Goal: Information Seeking & Learning: Check status

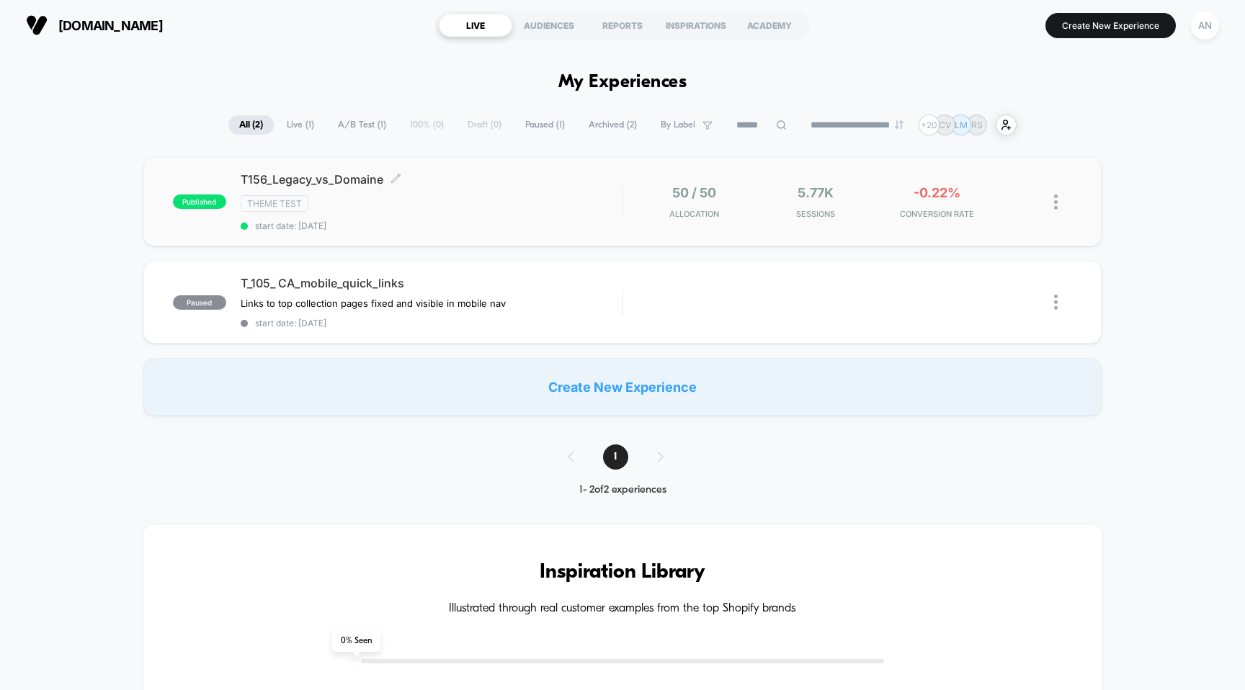
click at [597, 187] on div "T156_Legacy_vs_Domaine Click to edit experience details Click to edit experienc…" at bounding box center [432, 201] width 382 height 59
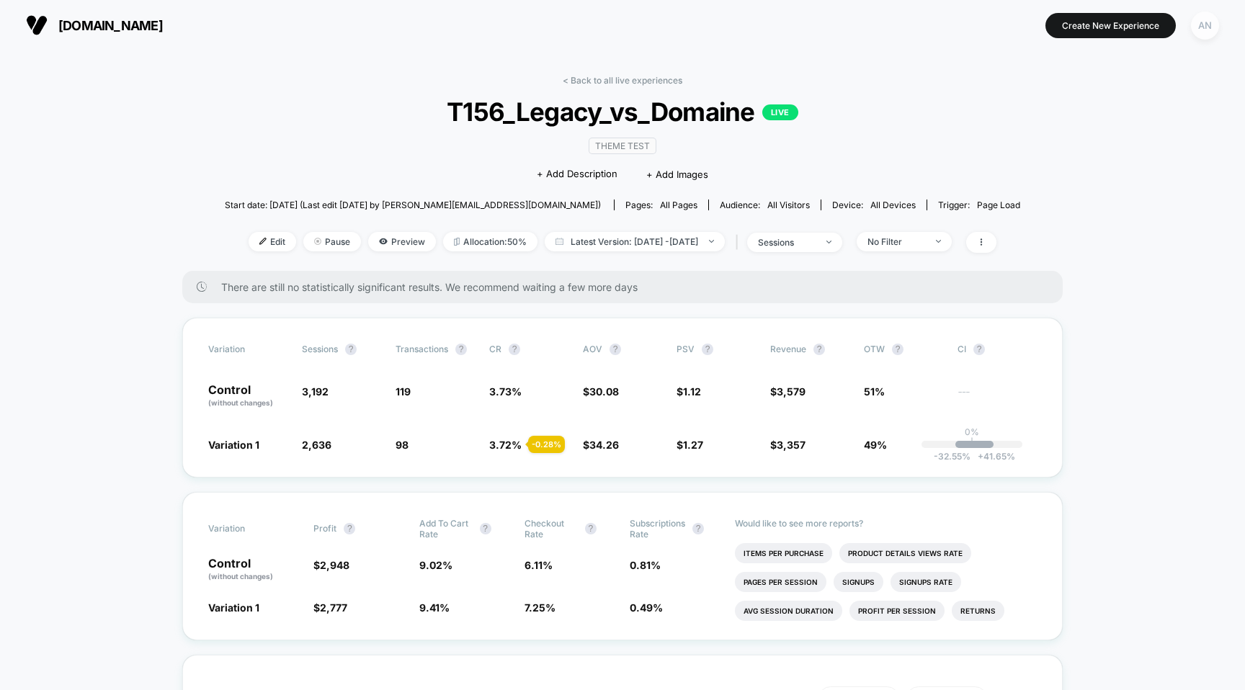
click at [1205, 33] on div "AN" at bounding box center [1205, 26] width 28 height 28
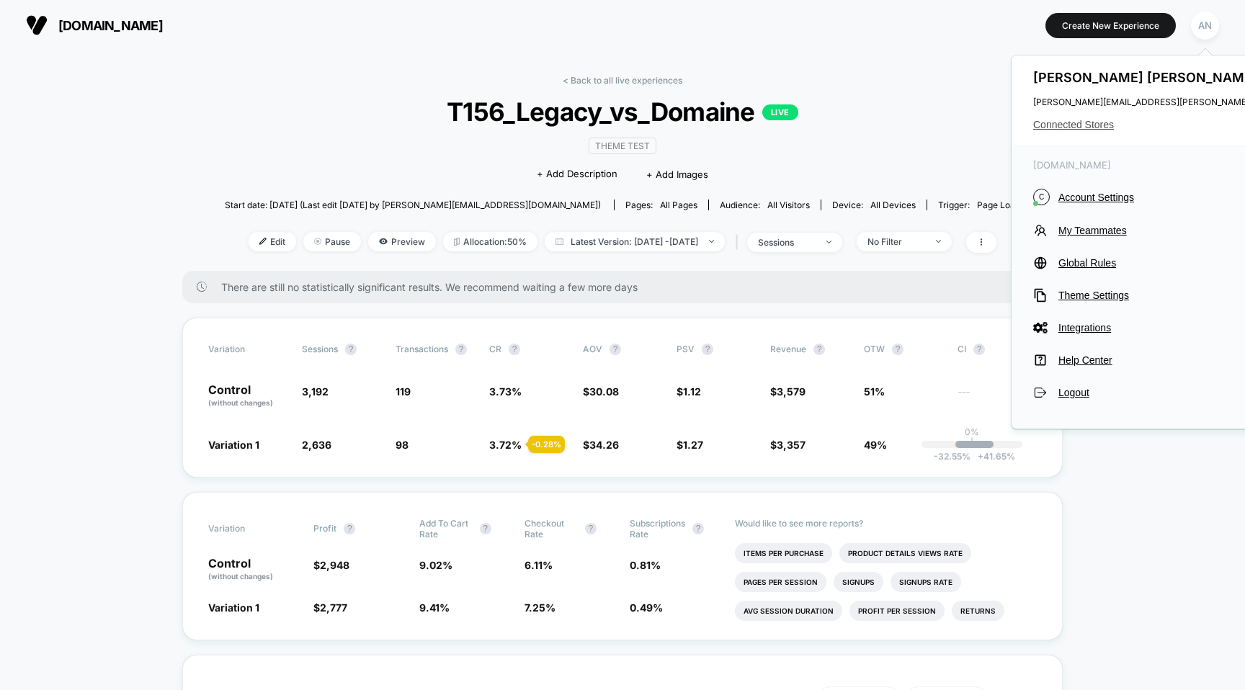
click at [1094, 119] on span "Connected Stores" at bounding box center [1176, 125] width 286 height 12
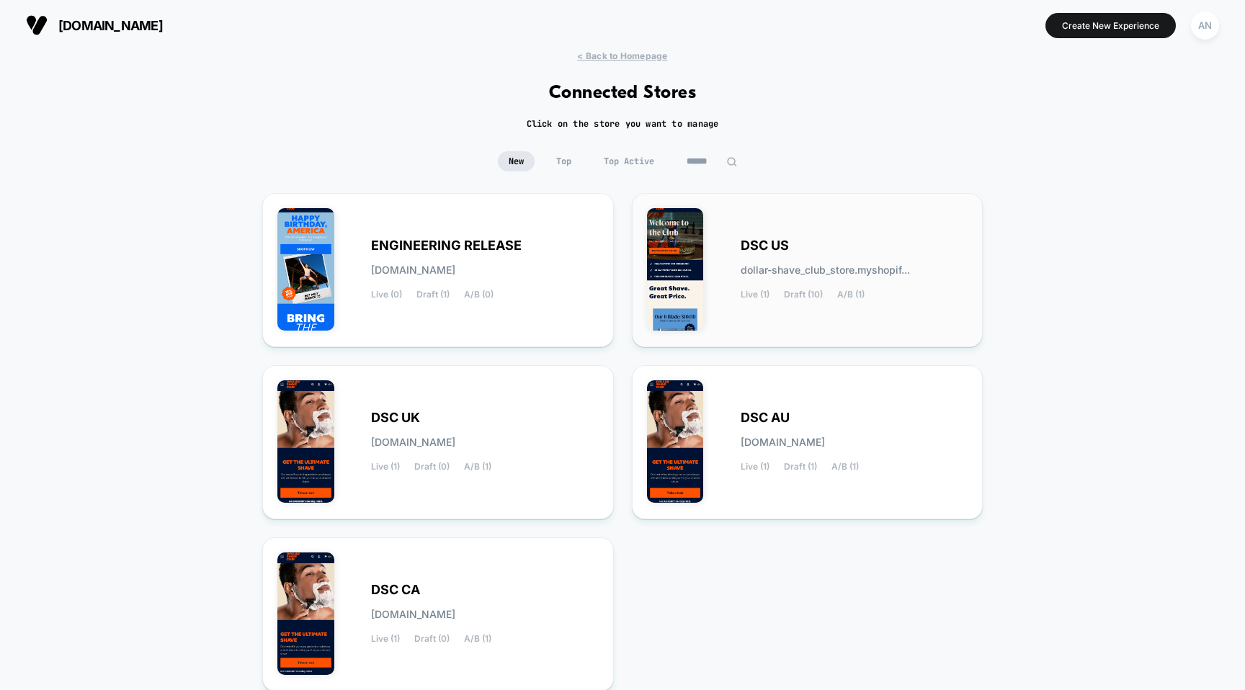
click at [778, 241] on span "DSC US" at bounding box center [765, 246] width 48 height 10
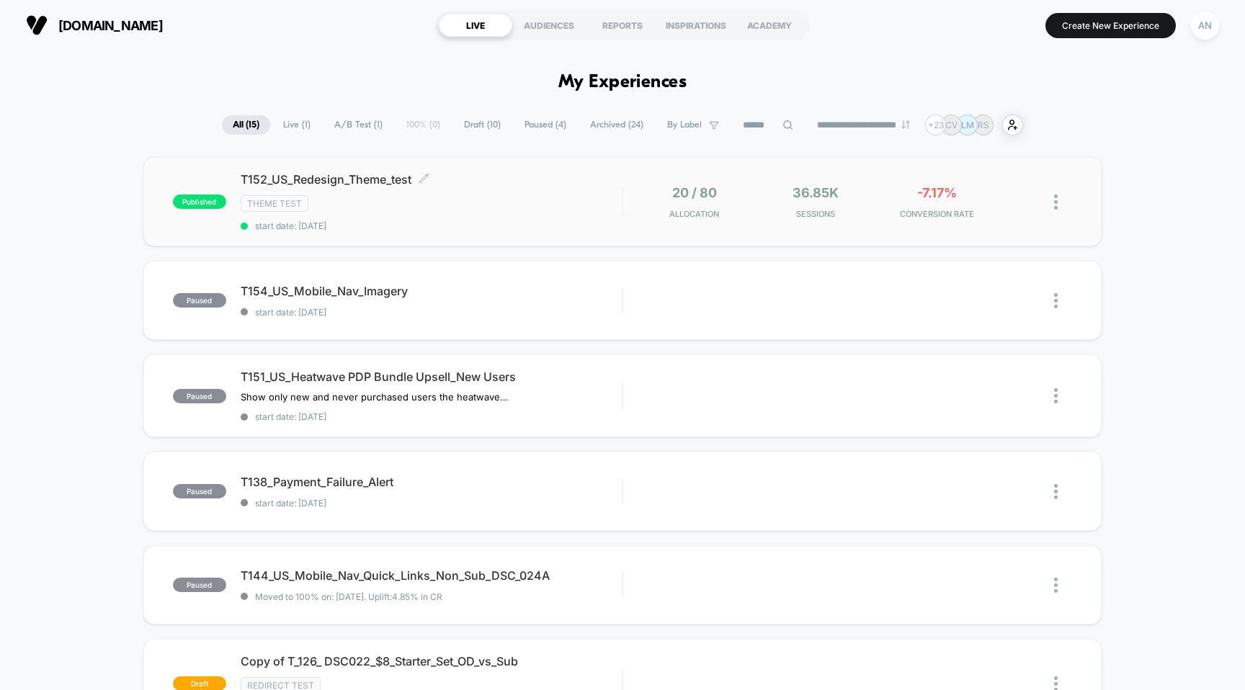
click at [373, 182] on span "T152_US_Redesign_Theme_test Click to edit experience details" at bounding box center [432, 179] width 382 height 14
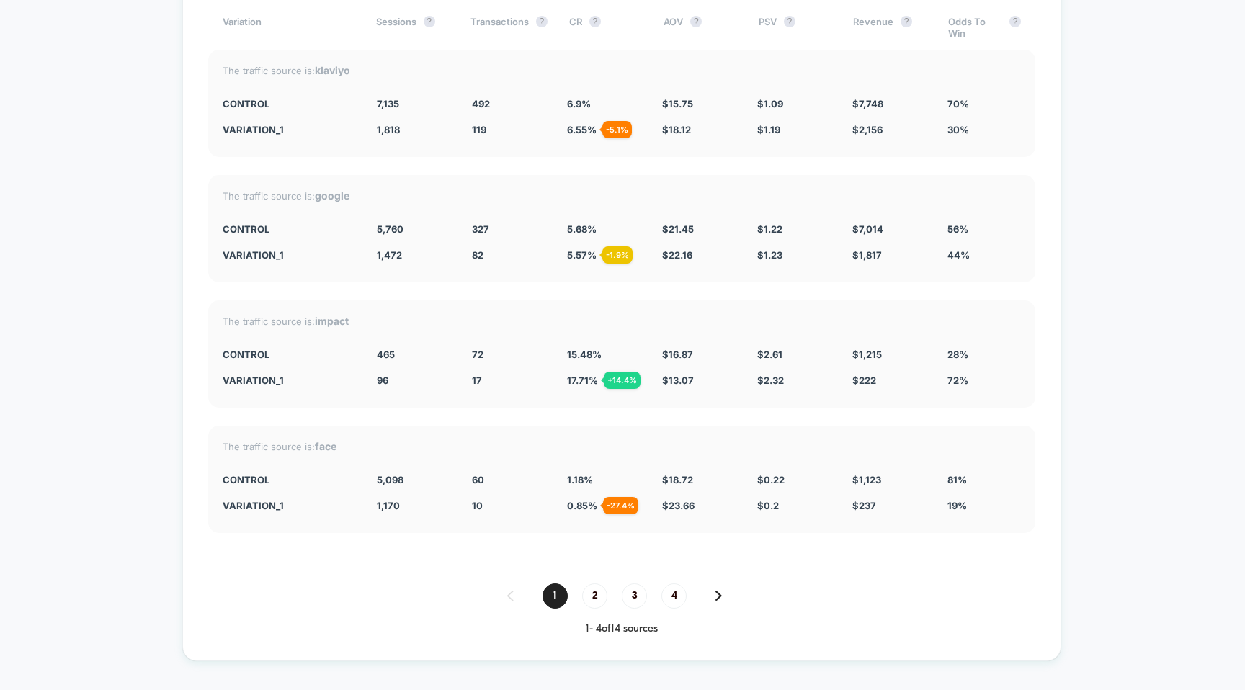
scroll to position [5146, 0]
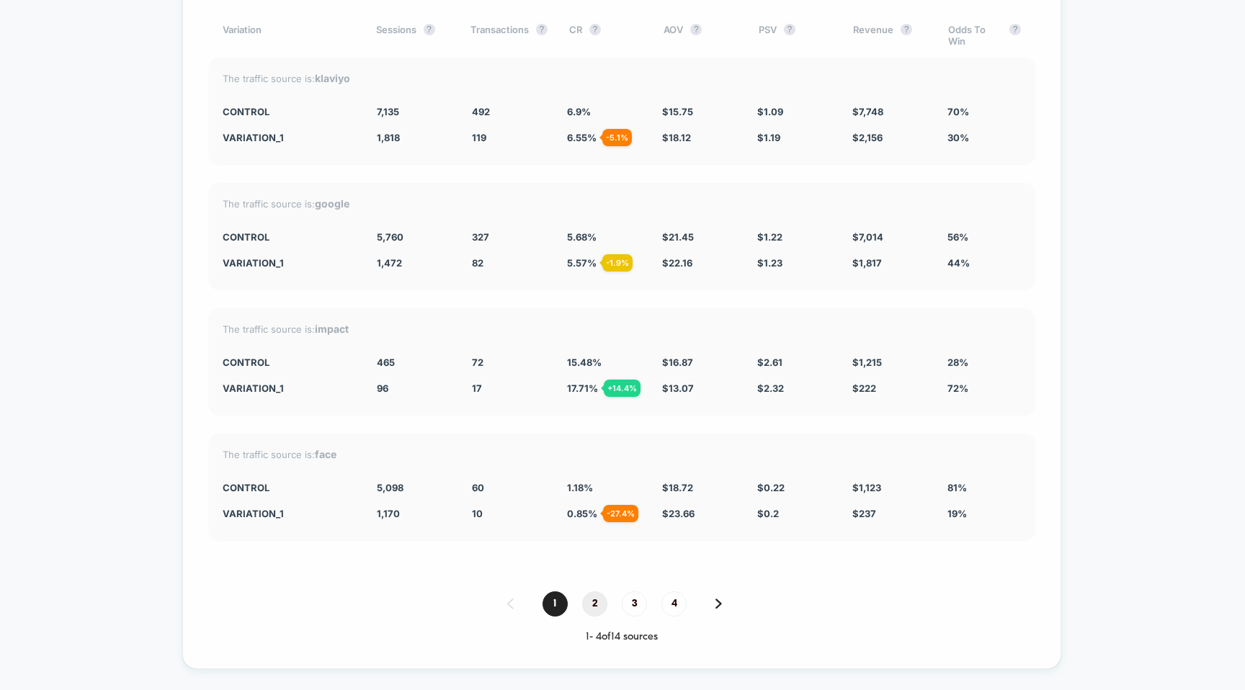
click at [595, 592] on span "2" at bounding box center [594, 604] width 25 height 25
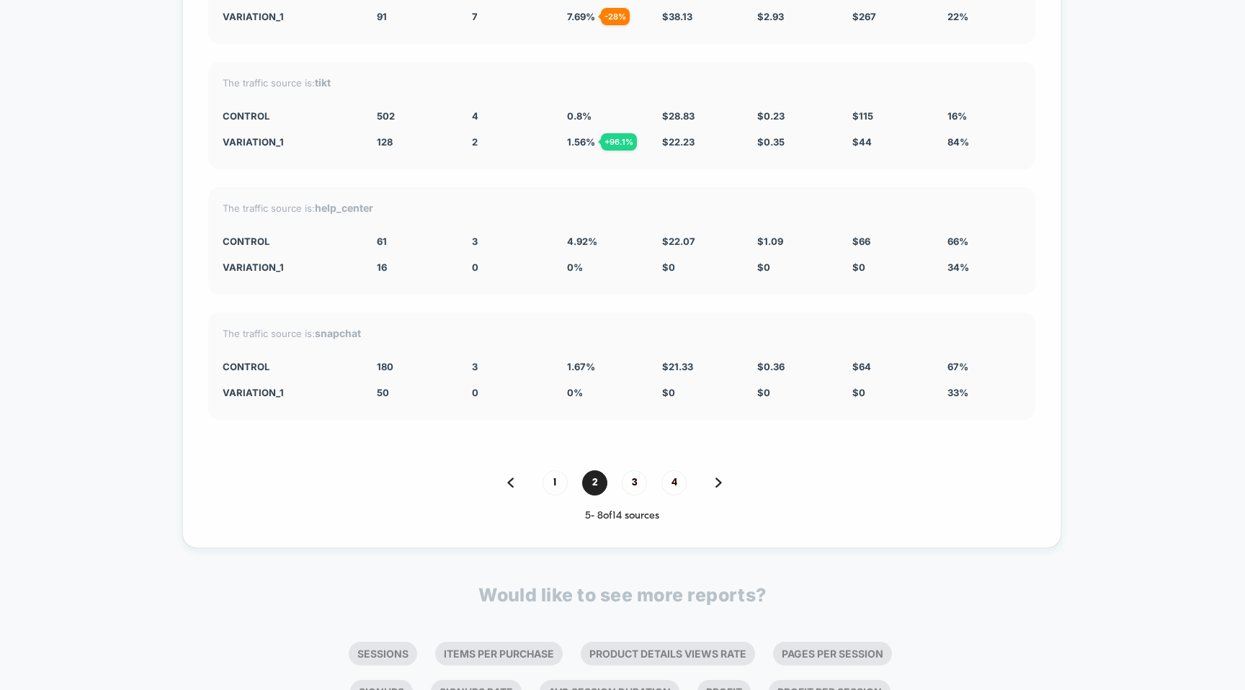
scroll to position [5259, 0]
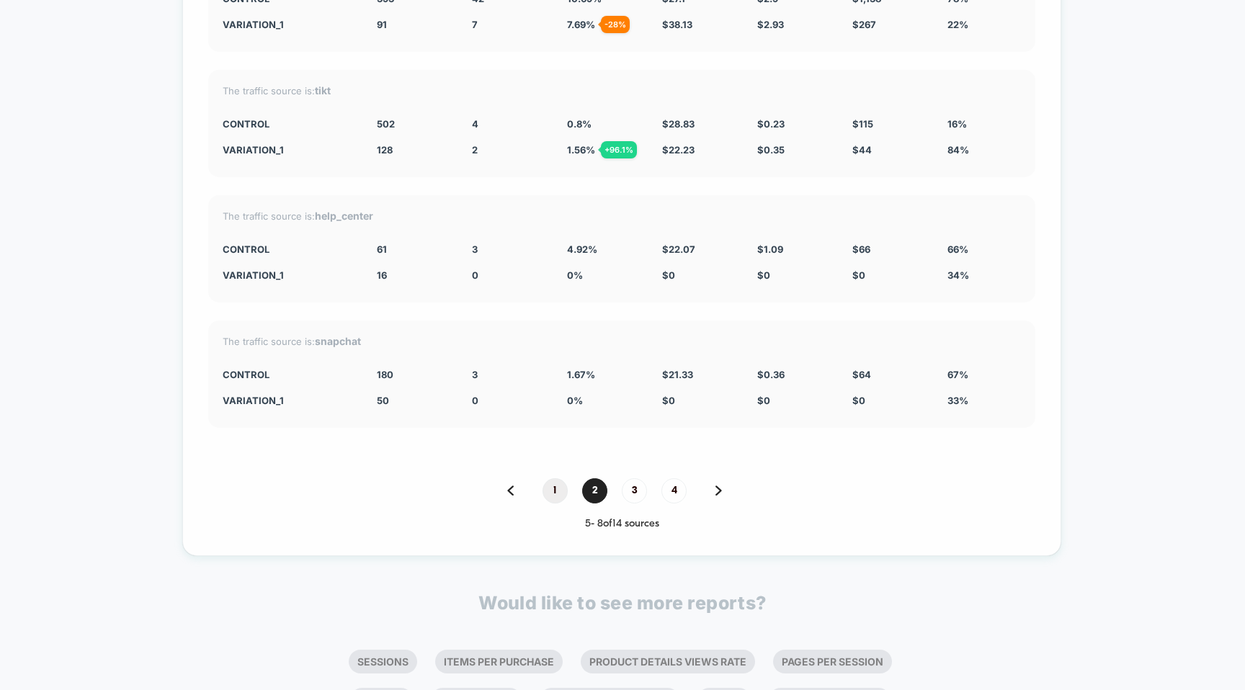
click at [557, 478] on span "1" at bounding box center [555, 490] width 25 height 25
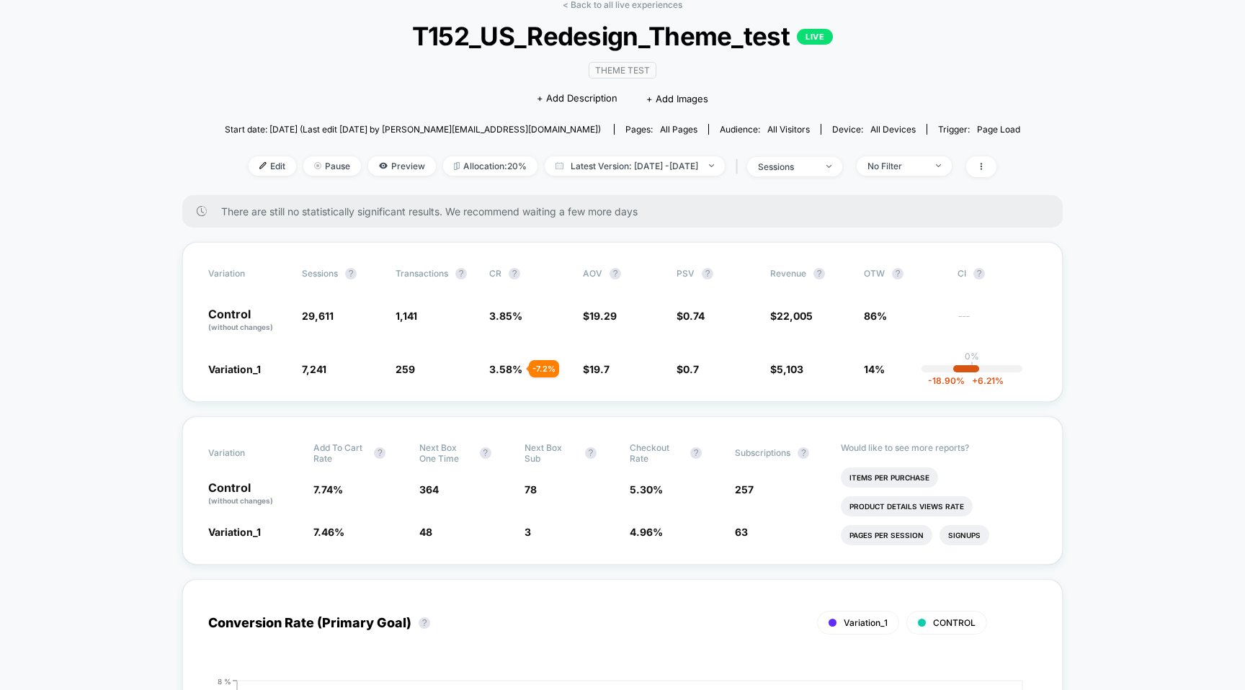
scroll to position [0, 0]
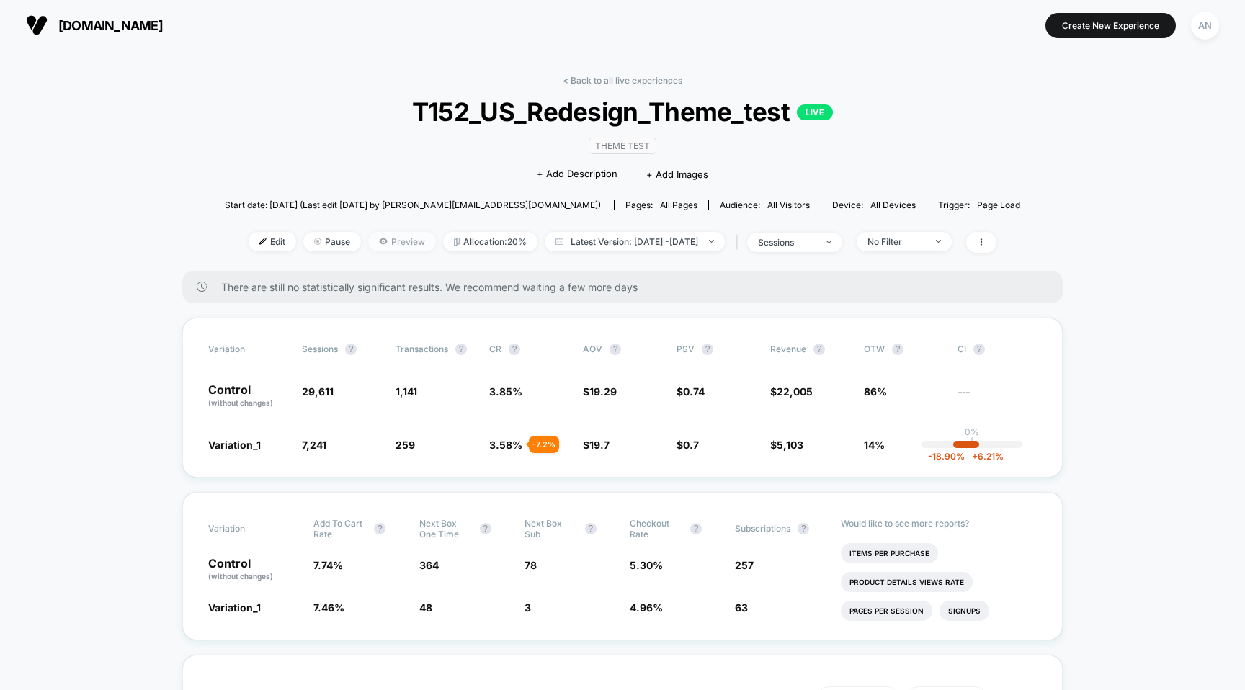
click at [375, 242] on span "Preview" at bounding box center [402, 241] width 68 height 19
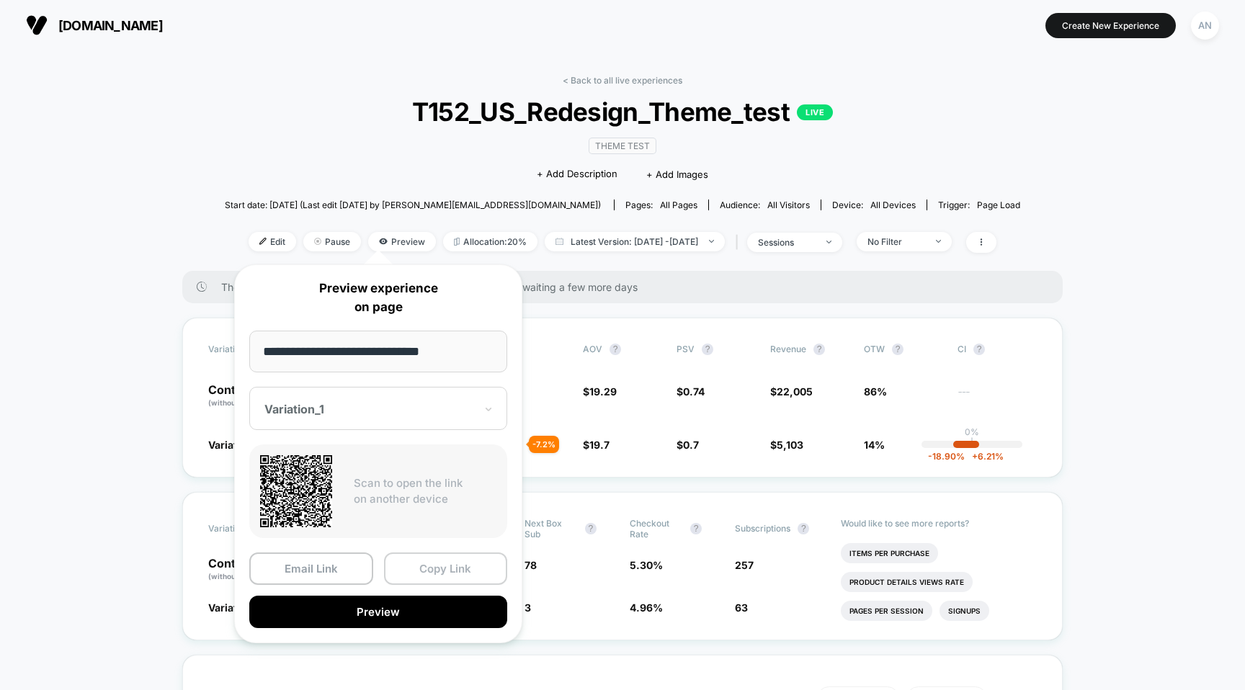
click at [437, 566] on button "Copy Link" at bounding box center [446, 569] width 124 height 32
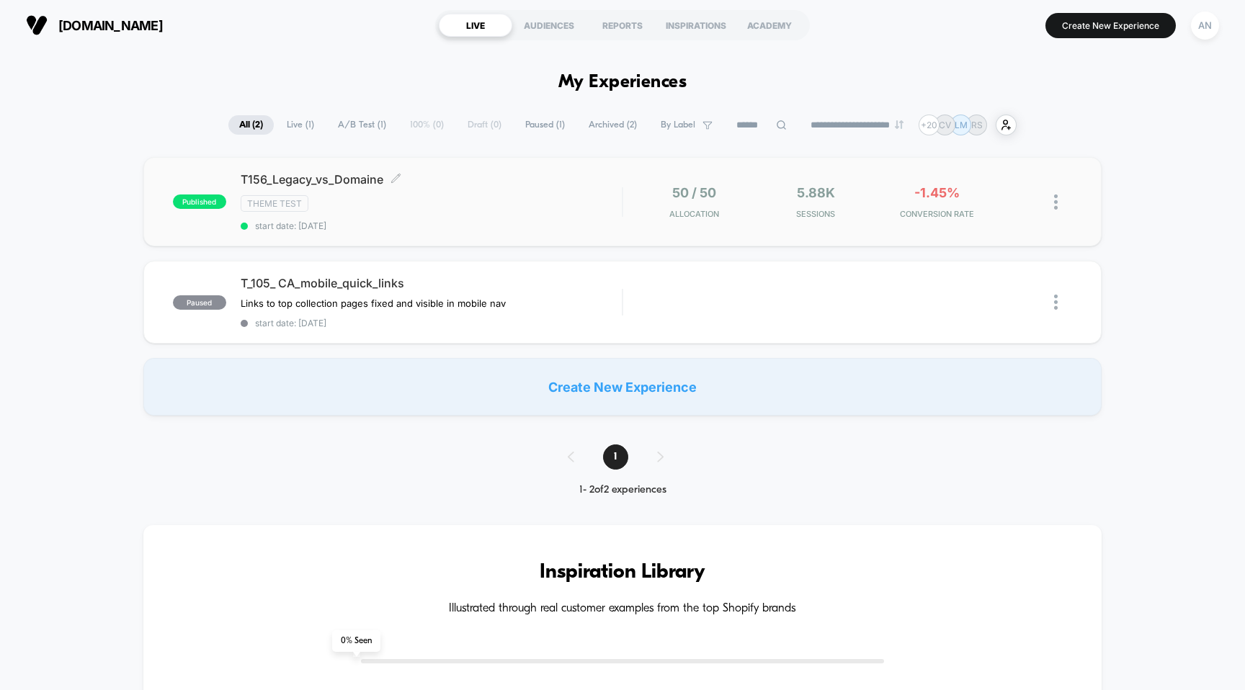
click at [517, 181] on span "T156_Legacy_vs_Domaine Click to edit experience details" at bounding box center [432, 179] width 382 height 14
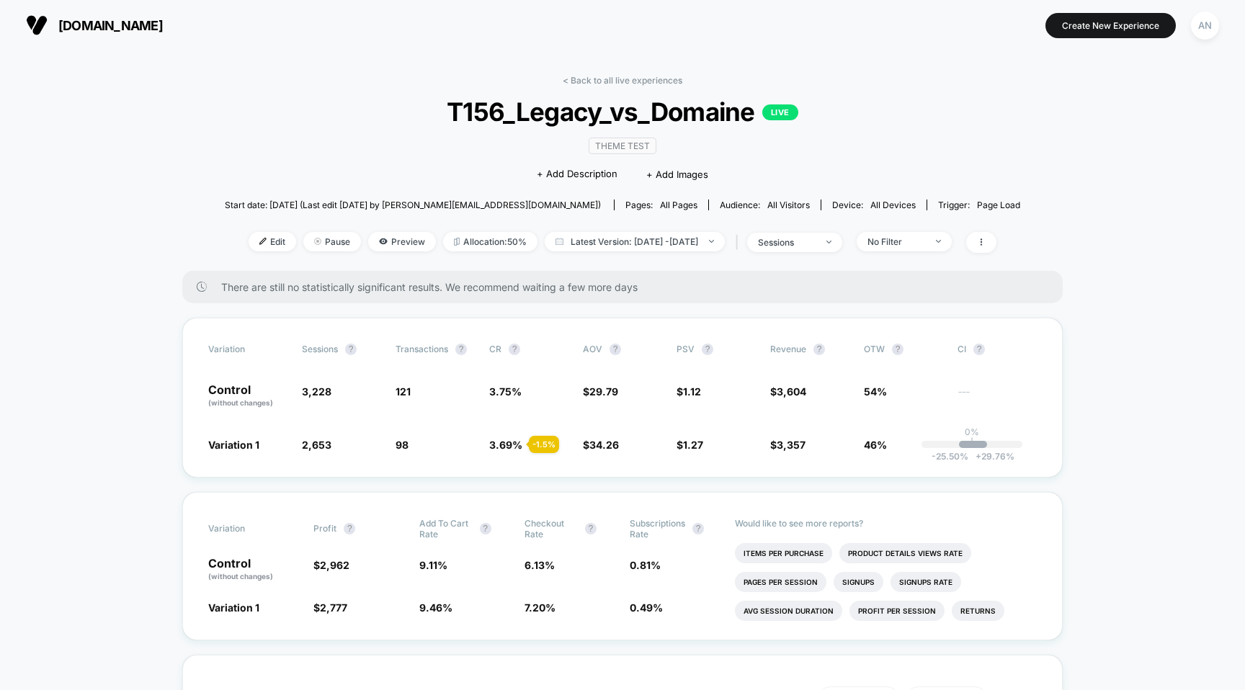
click at [1205, 26] on div "AN" at bounding box center [1205, 26] width 28 height 28
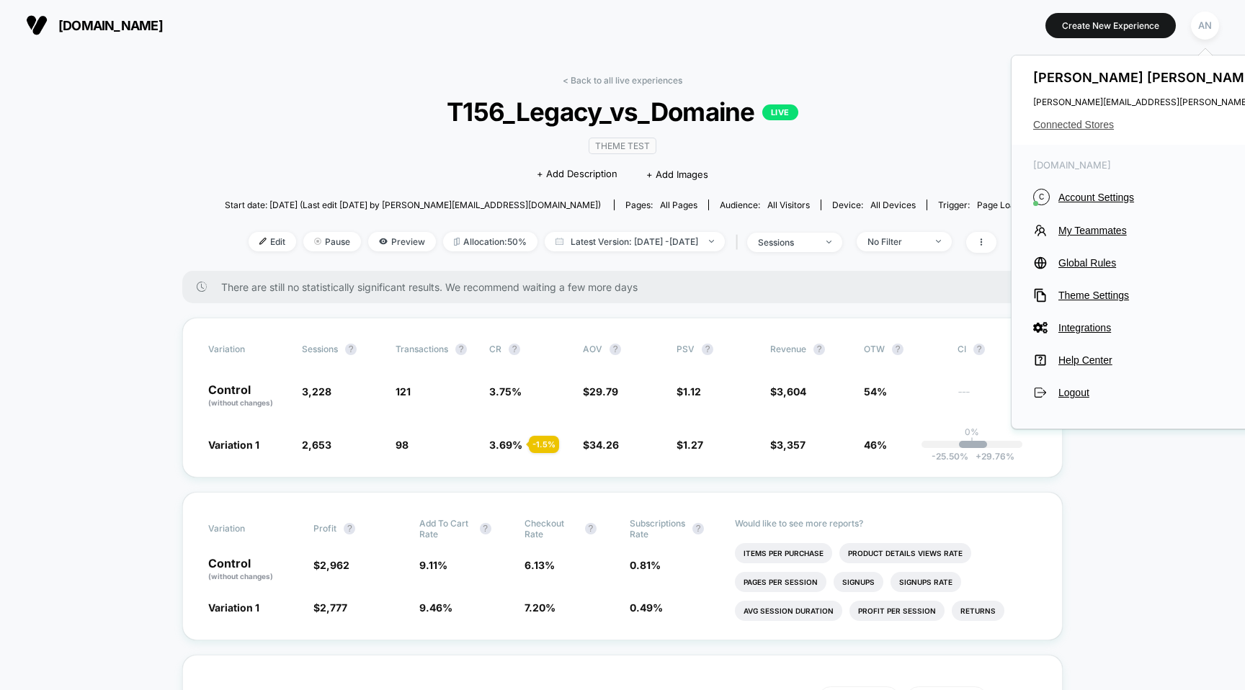
click at [1097, 121] on span "Connected Stores" at bounding box center [1176, 125] width 286 height 12
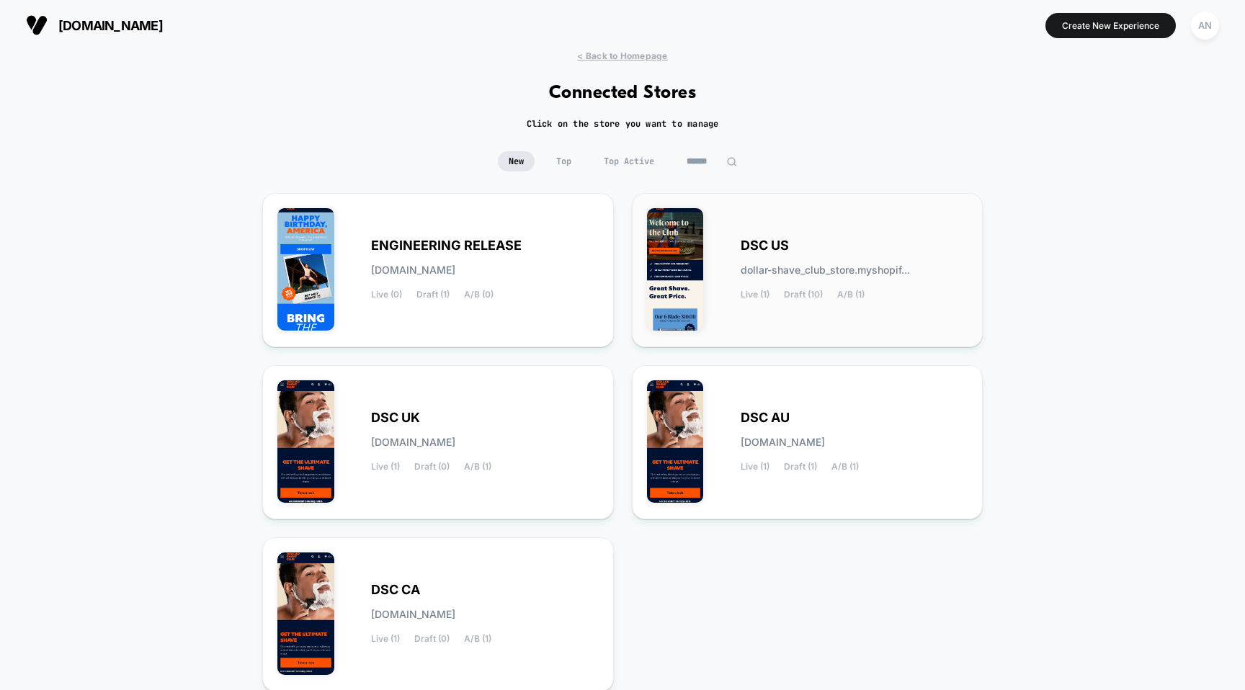
click at [746, 234] on div "DSC US dollar-shave_club_store.myshopif... Live (1) Draft (10) A/B (1)" at bounding box center [807, 270] width 321 height 124
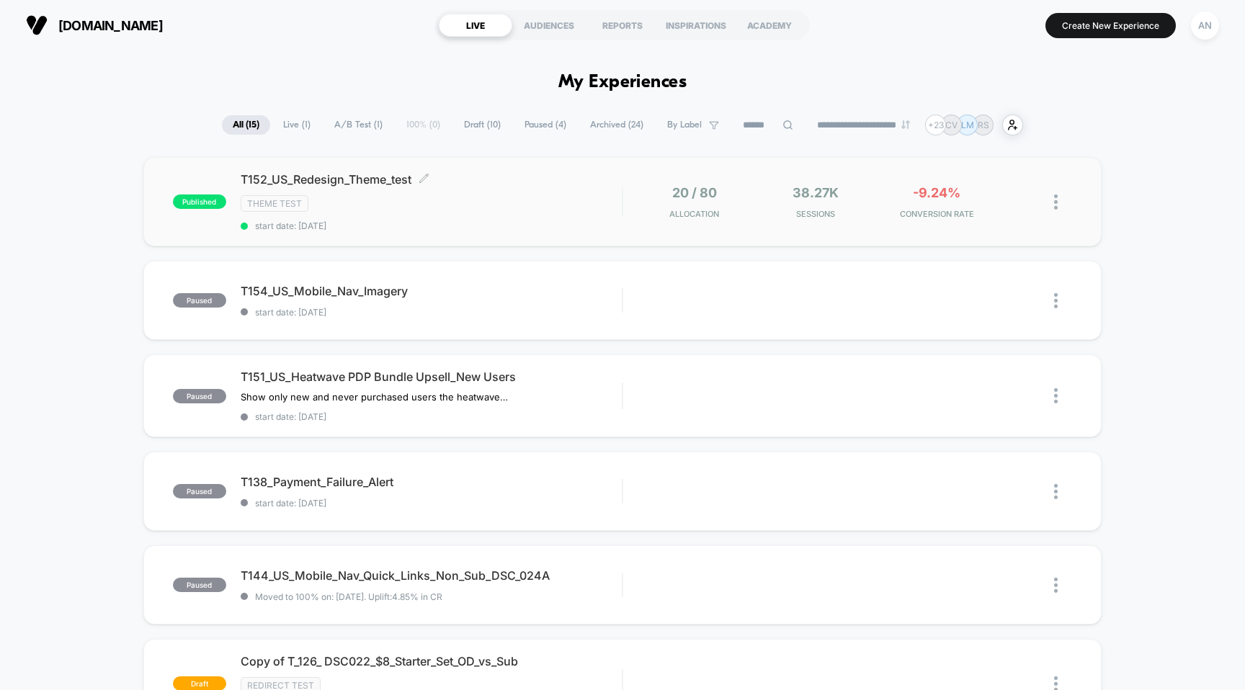
click at [393, 192] on div "T152_US_Redesign_Theme_test Click to edit experience details Click to edit expe…" at bounding box center [432, 201] width 382 height 59
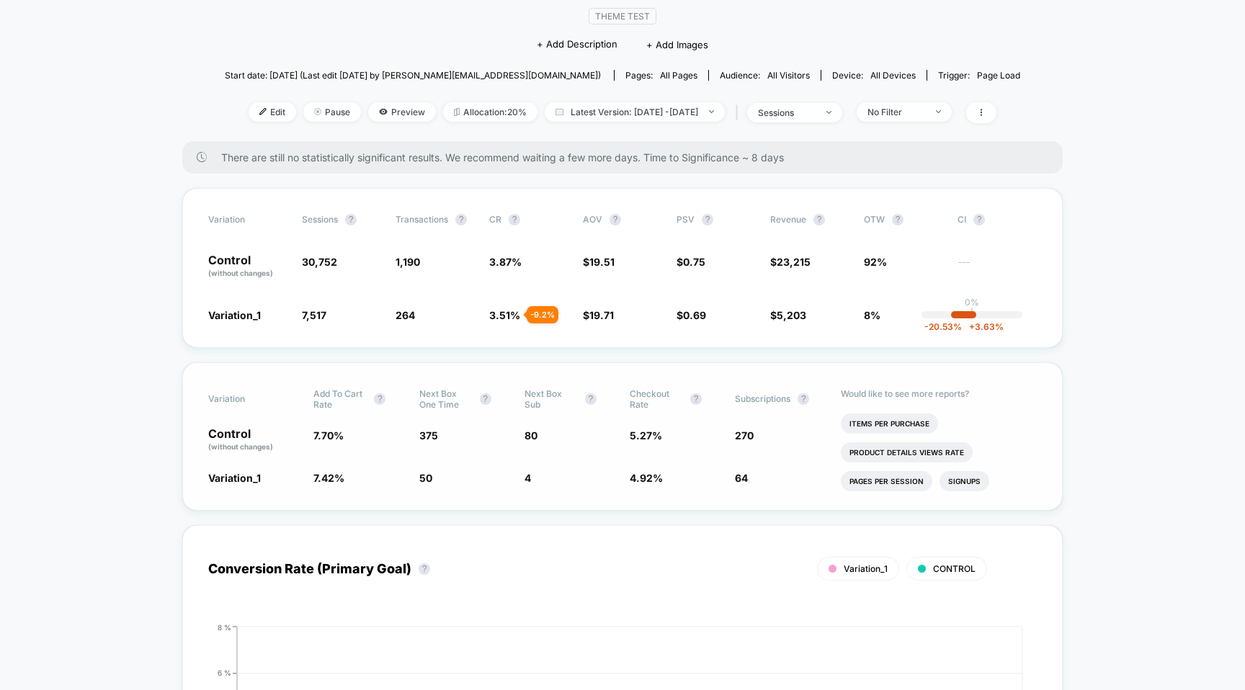
scroll to position [117, 0]
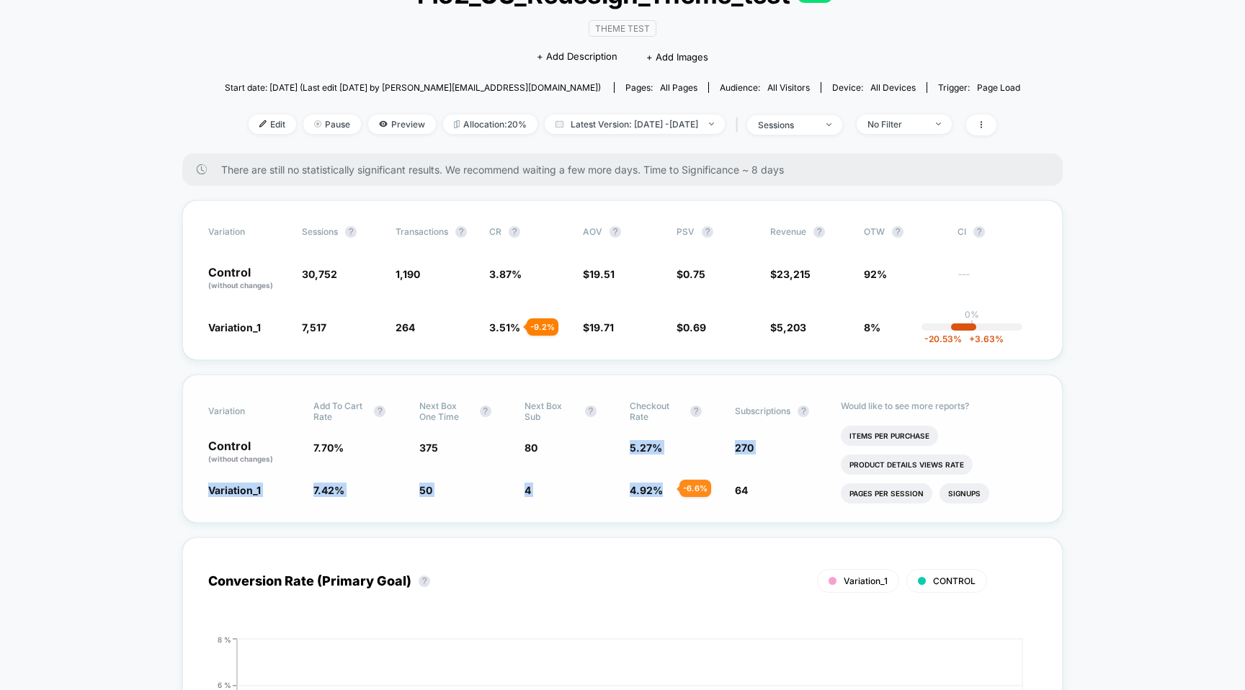
drag, startPoint x: 625, startPoint y: 440, endPoint x: 662, endPoint y: 489, distance: 61.2
click at [662, 489] on div "Variation Add To Cart Rate ? Next Box One Time ? Next Box Sub ? Checkout Rate ?…" at bounding box center [622, 449] width 880 height 148
click at [662, 489] on span "4.92 %" at bounding box center [646, 490] width 33 height 12
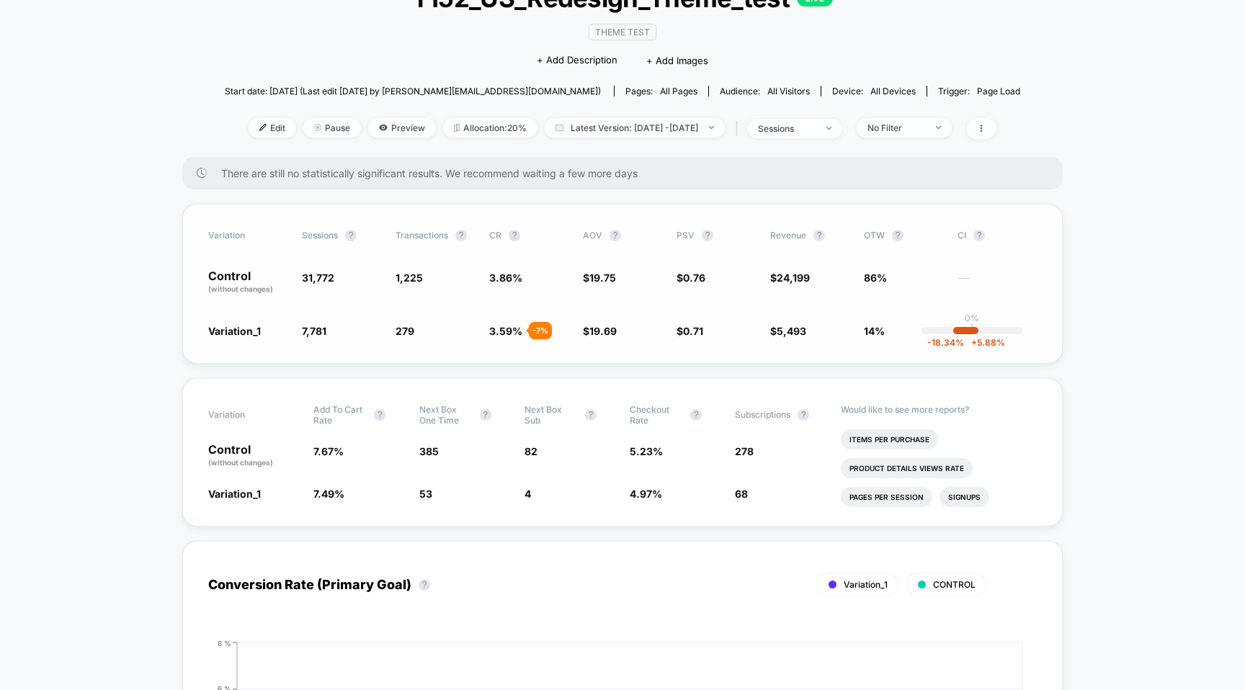
scroll to position [117, 0]
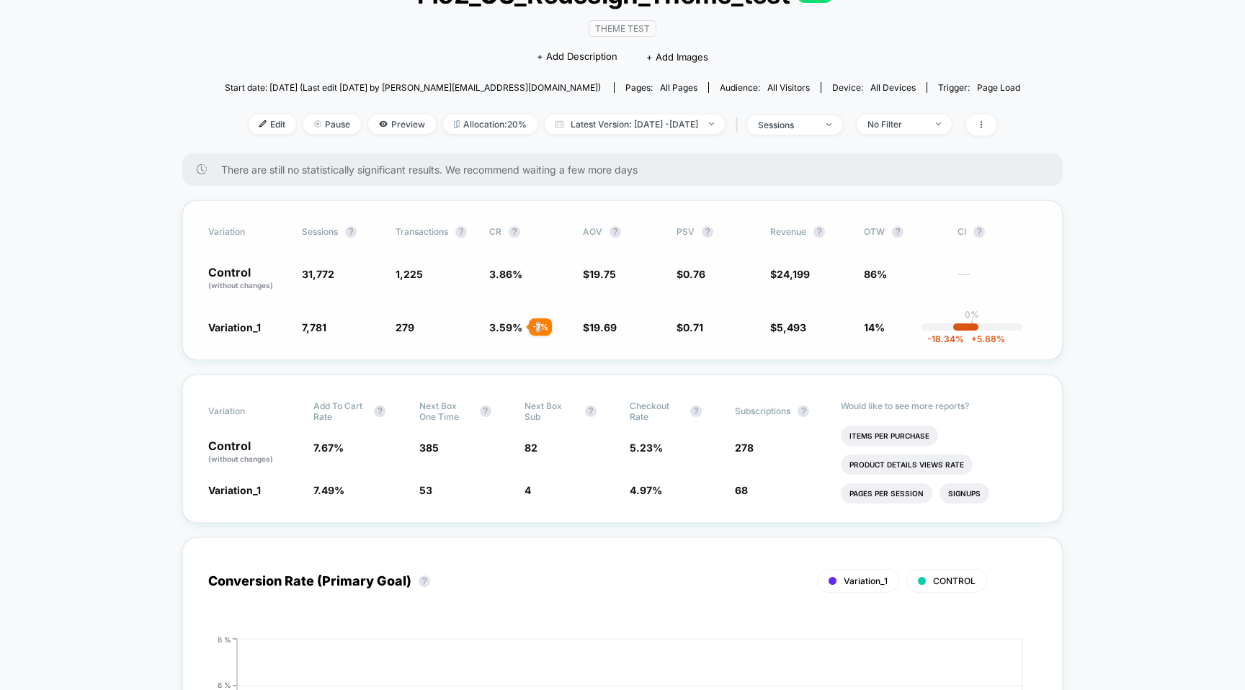
drag, startPoint x: 534, startPoint y: 326, endPoint x: 543, endPoint y: 329, distance: 10.0
click at [543, 329] on div "- 7 %" at bounding box center [540, 326] width 23 height 17
click at [507, 228] on span "CR ?" at bounding box center [528, 232] width 79 height 12
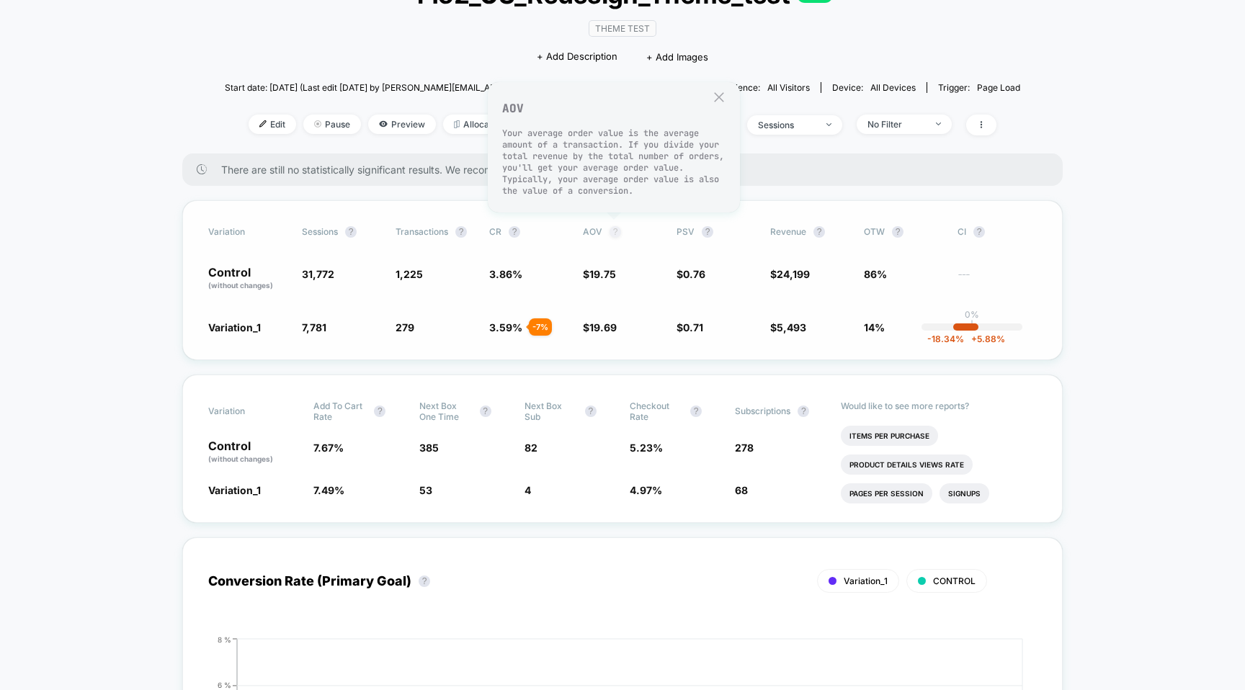
click at [613, 233] on button "?" at bounding box center [616, 232] width 12 height 12
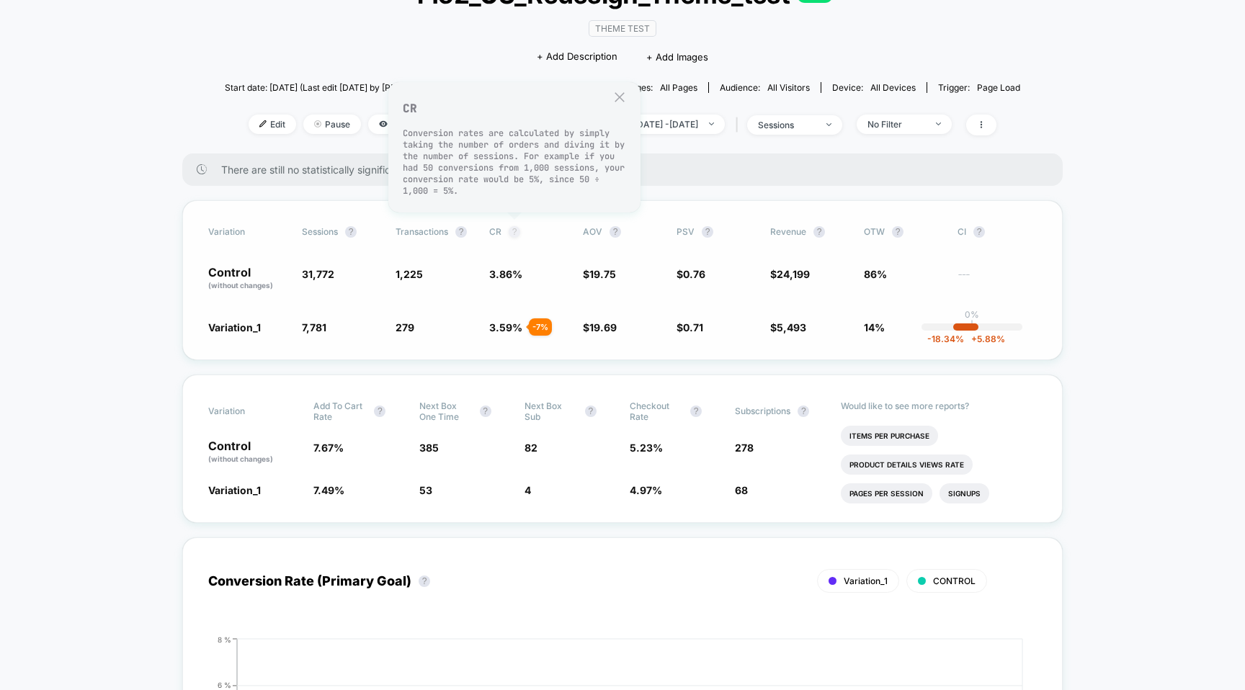
click at [513, 232] on button "?" at bounding box center [515, 232] width 12 height 12
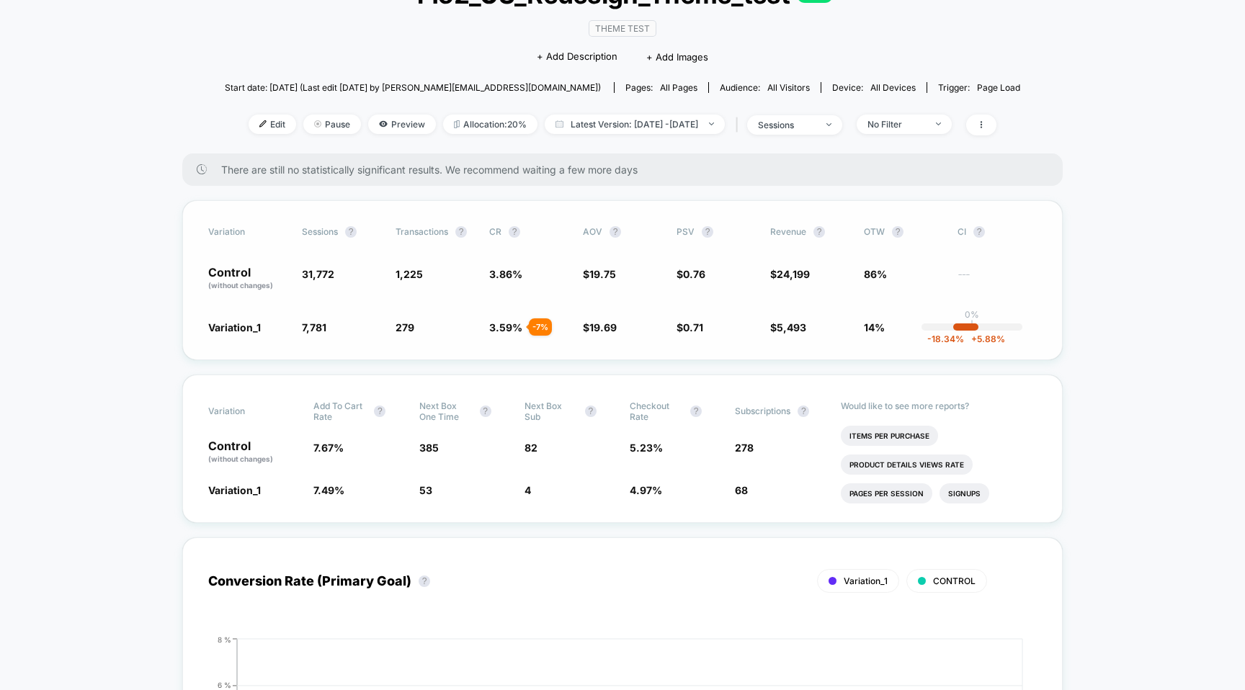
click at [537, 318] on div "- 7 %" at bounding box center [540, 326] width 23 height 17
click at [508, 323] on span "3.59 %" at bounding box center [505, 327] width 33 height 12
